Goal: Task Accomplishment & Management: Manage account settings

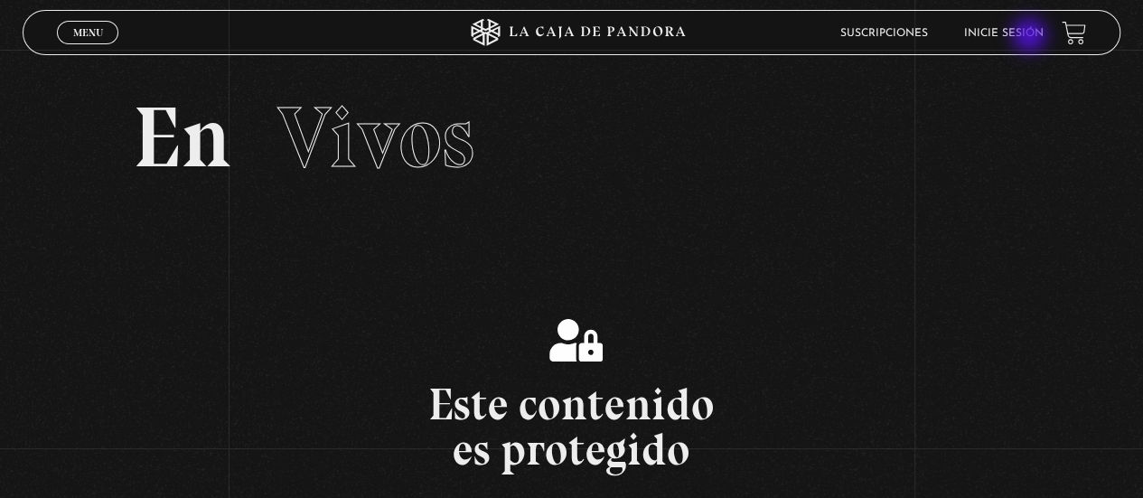
click at [1030, 36] on link "Inicie sesión" at bounding box center [1004, 33] width 80 height 11
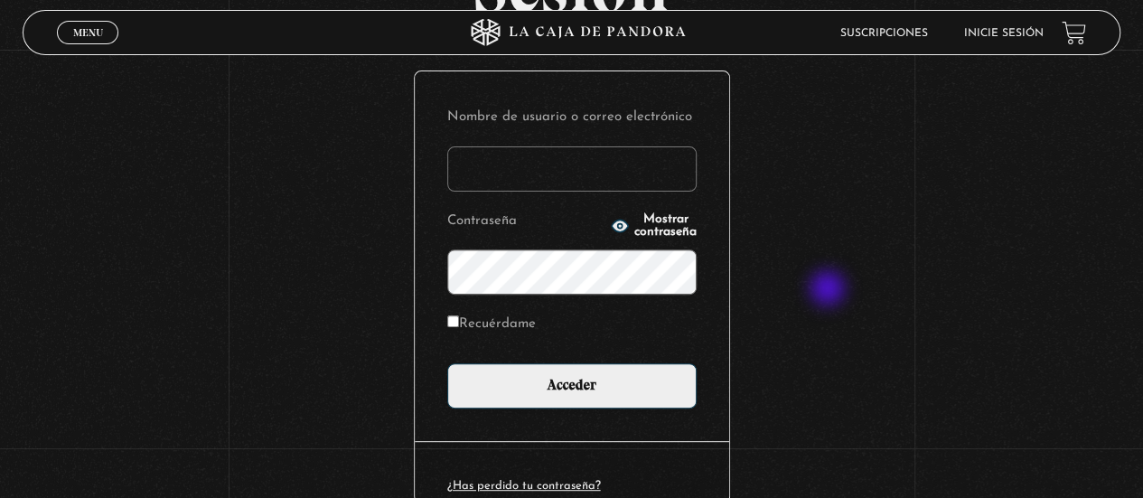
scroll to position [90, 0]
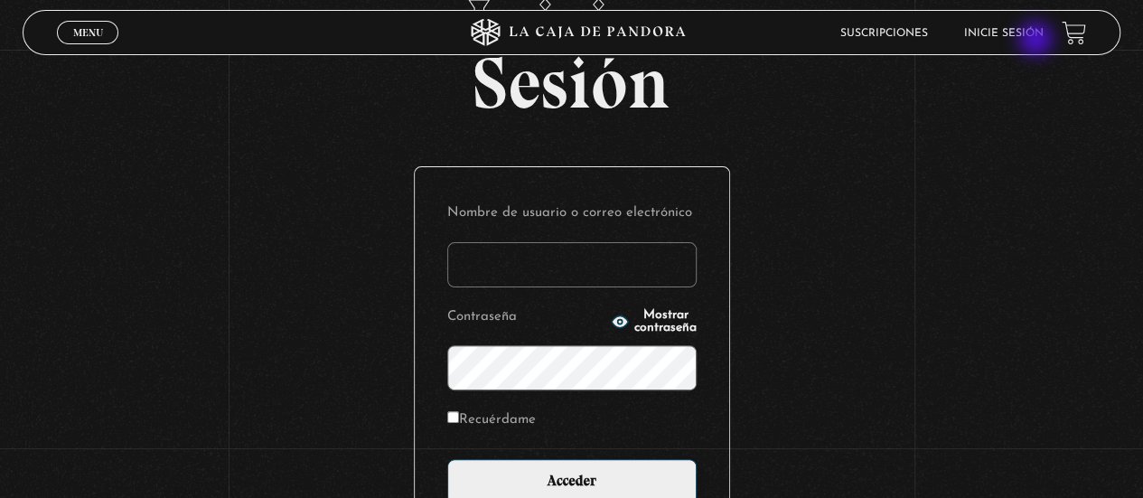
type input "adrianmolinacr@gmail.com"
click at [1038, 35] on link "Inicie sesión" at bounding box center [1004, 33] width 80 height 11
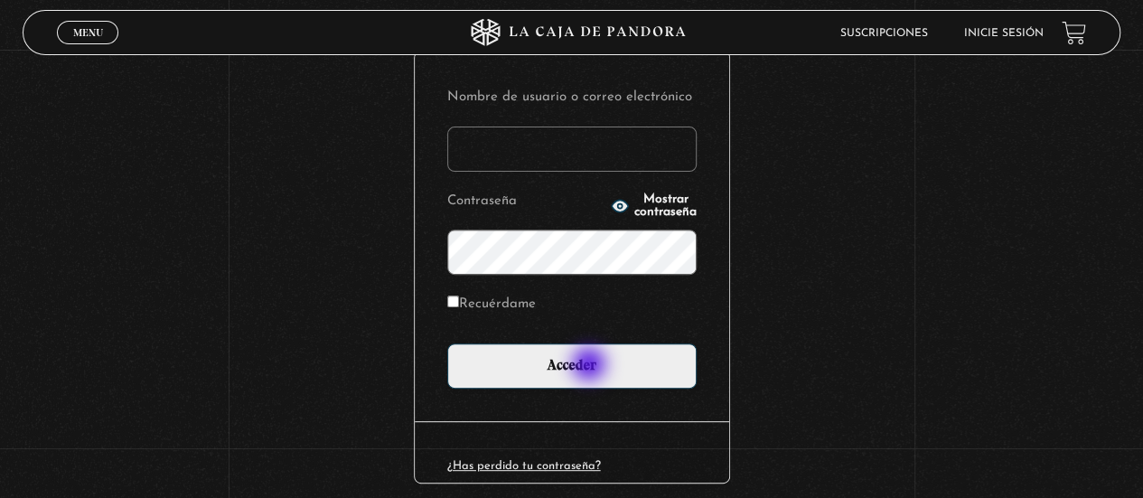
scroll to position [271, 0]
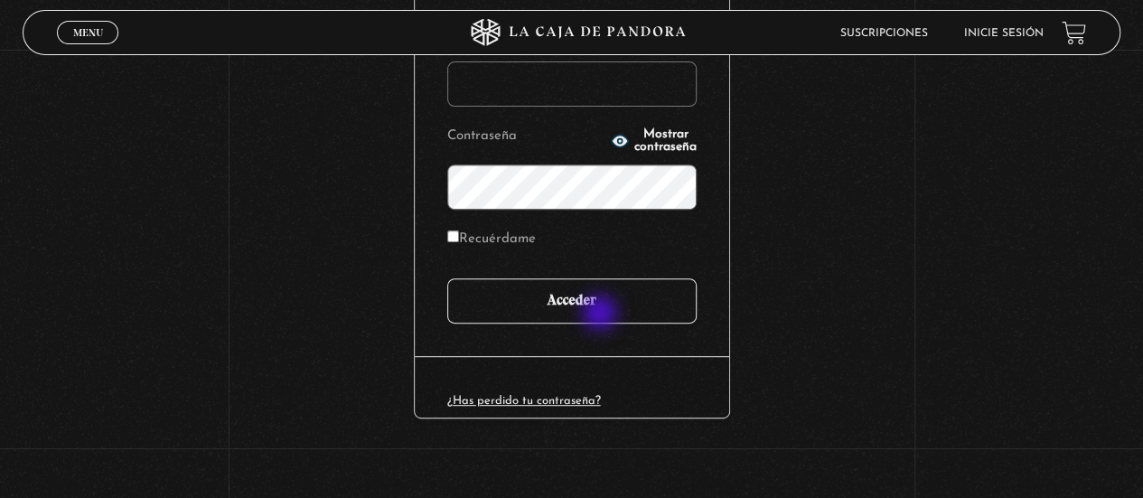
type input "adrianmolinacr@gmail.com"
click at [602, 314] on input "Acceder" at bounding box center [571, 300] width 249 height 45
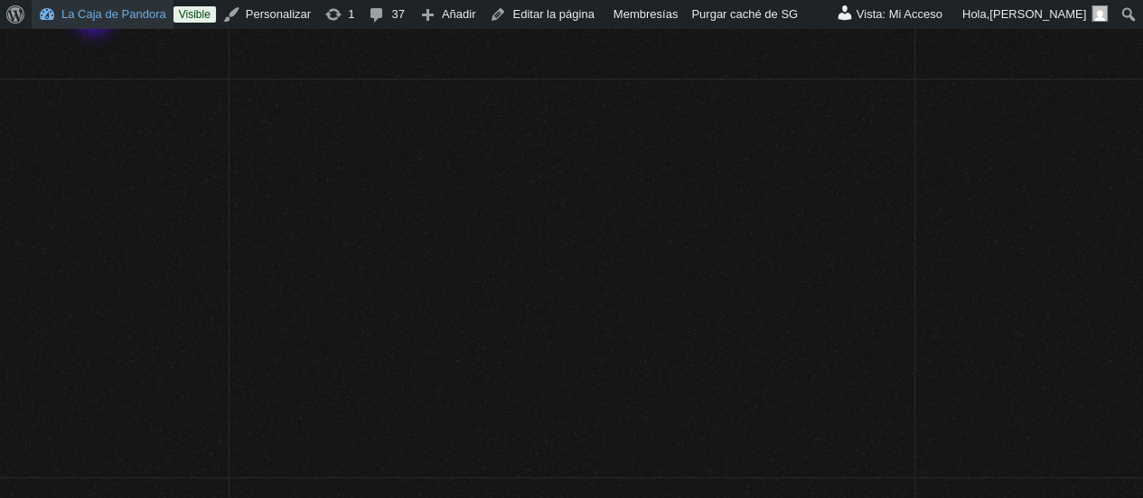
click at [96, 17] on link "La Caja de Pandora" at bounding box center [103, 14] width 142 height 29
